Goal: Task Accomplishment & Management: Complete application form

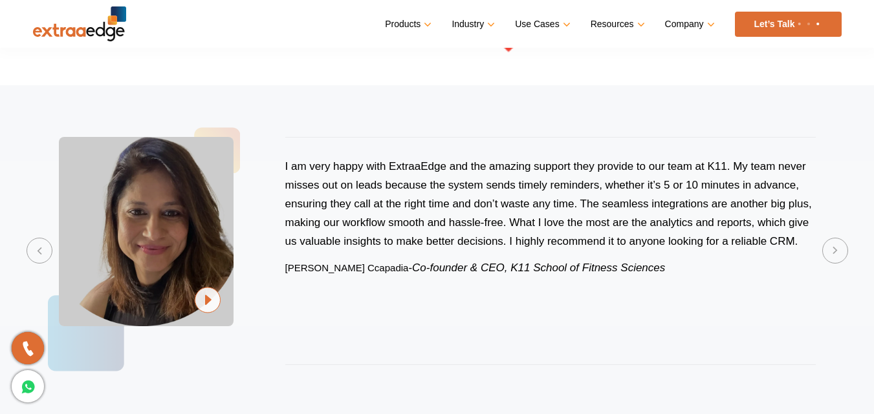
scroll to position [3314, 0]
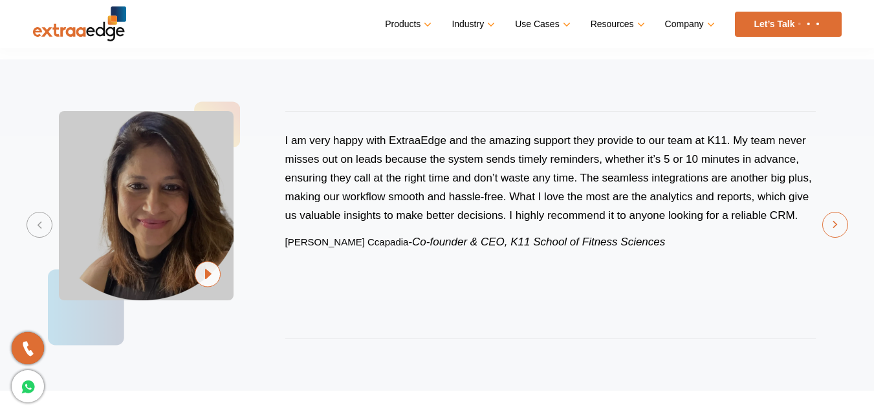
click at [833, 230] on button "Next" at bounding box center [835, 225] width 26 height 26
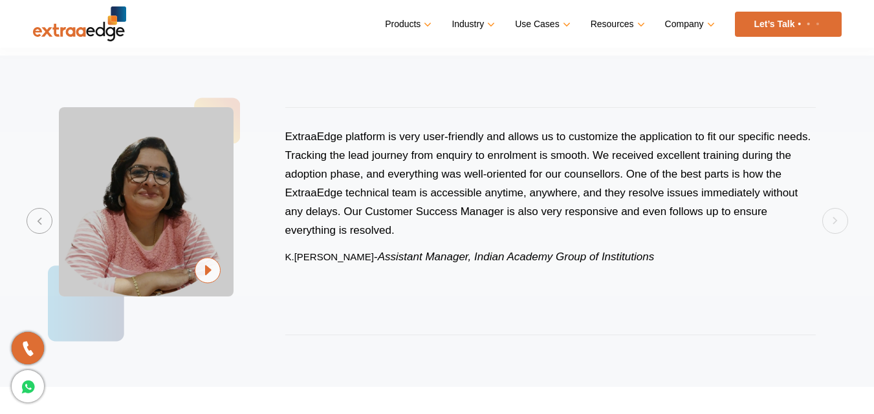
scroll to position [3288, 0]
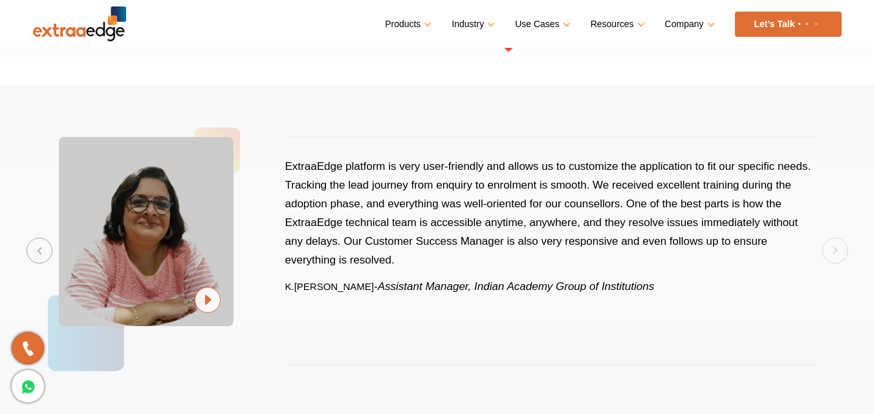
click at [837, 253] on div "ExtraaEdge platform is very user-friendly and allows us to customize the applic…" at bounding box center [437, 251] width 808 height 280
click at [44, 249] on button "Previous" at bounding box center [40, 251] width 26 height 26
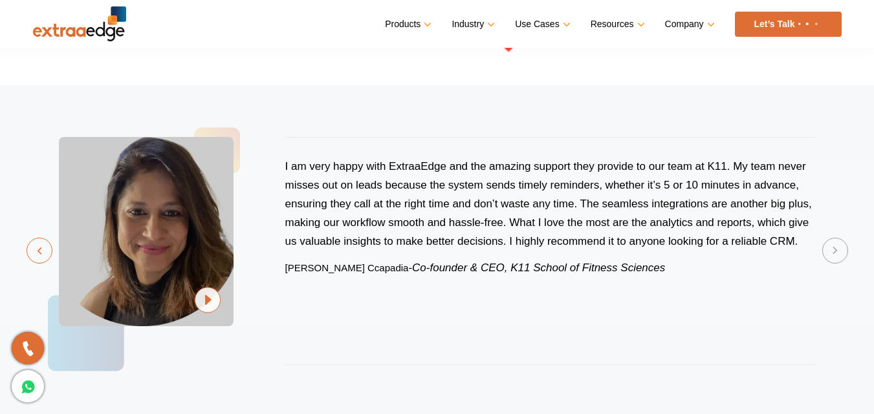
click at [44, 249] on button "Previous" at bounding box center [40, 251] width 26 height 26
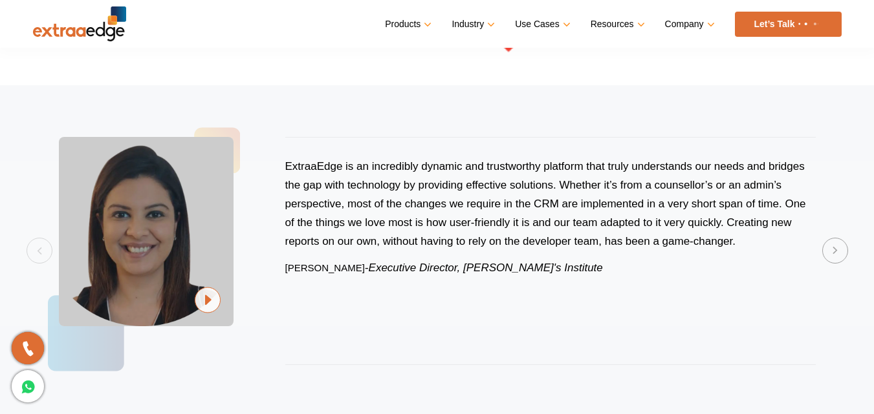
click at [44, 251] on div "ExtraaEdge is an incredibly dynamic and trustworthy platform that truly underst…" at bounding box center [437, 251] width 808 height 280
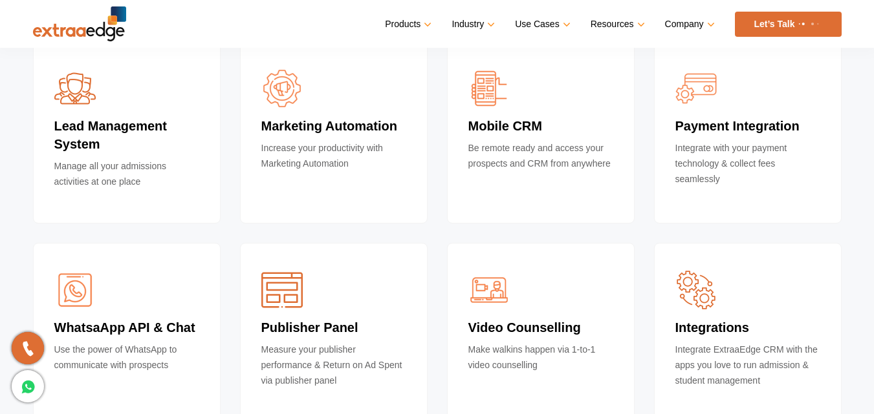
scroll to position [4147, 0]
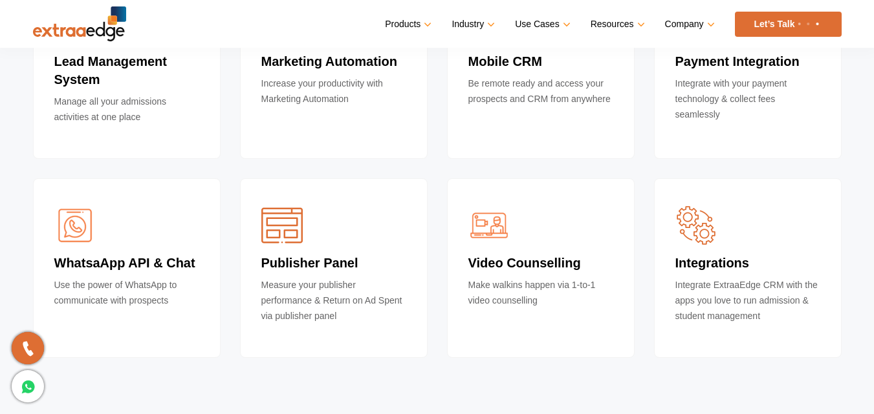
click at [146, 270] on h4 "WhatsaApp API & Chat" at bounding box center [126, 265] width 145 height 23
click at [314, 296] on p "Measure your publisher performance & Return on Ad Spent via publisher panel" at bounding box center [333, 304] width 145 height 54
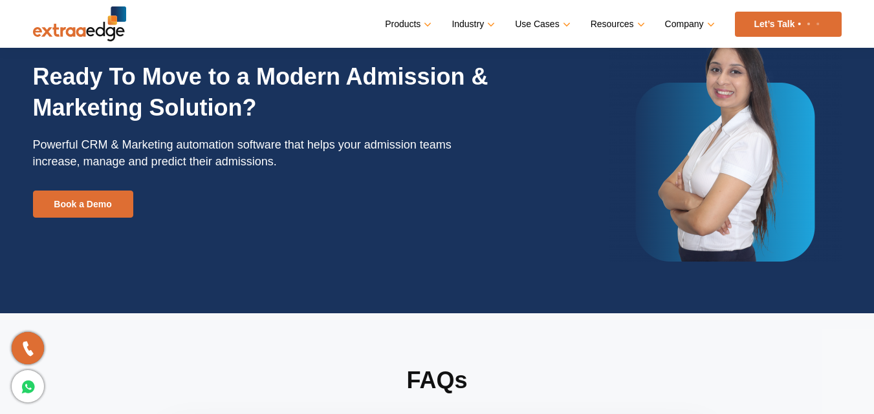
scroll to position [4608, 0]
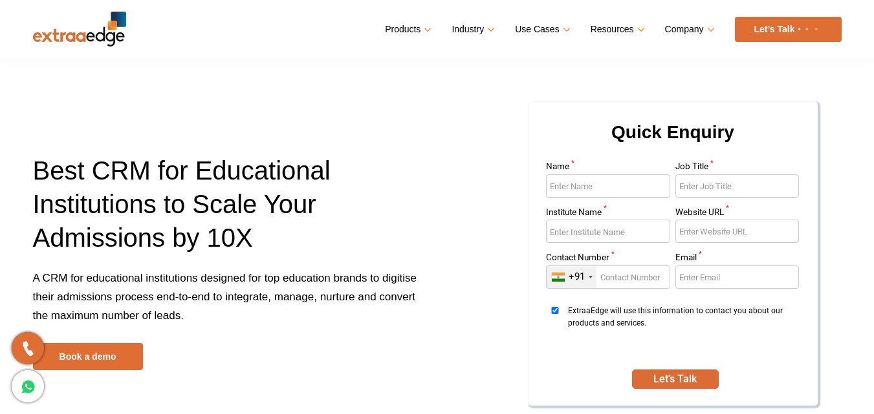
click at [385, 186] on h1 "Best CRM for Educational Institutions to Scale Your Admissions by 10X" at bounding box center [230, 211] width 394 height 115
click at [460, 335] on div "Quick Enquiry Name * Job Title * Institute Name * Website URL * Contact Number …" at bounding box center [644, 262] width 414 height 324
click at [787, 28] on link "Let’s Talk" at bounding box center [788, 29] width 107 height 25
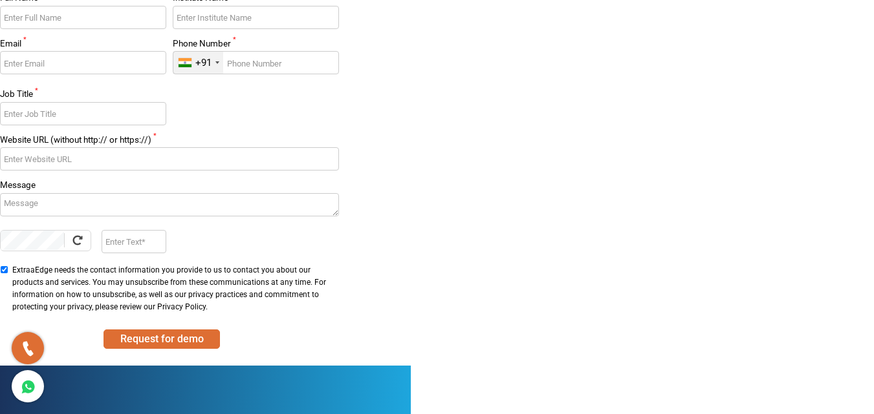
click at [4, 272] on input "ExtraaEdge needs the contact information you provide to us to contact you about…" at bounding box center [4, 269] width 8 height 7
checkbox input "false"
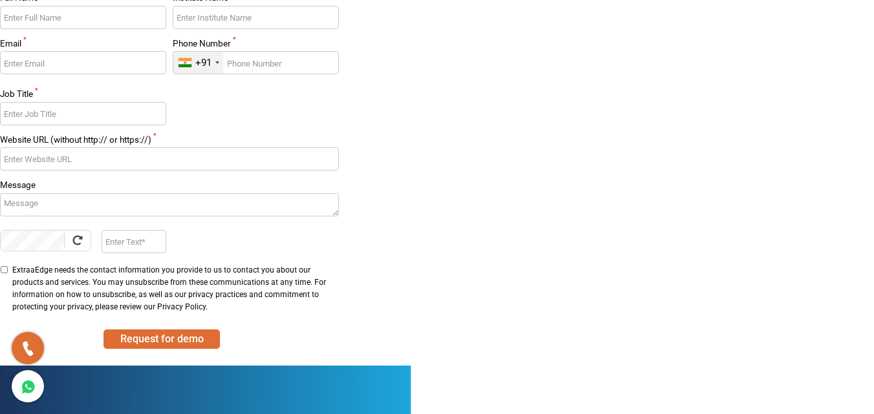
click at [56, 28] on input "Full Name *" at bounding box center [83, 17] width 166 height 23
